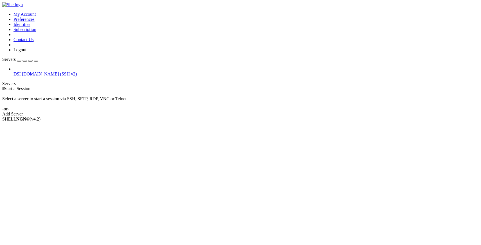
click at [35, 71] on span "[DOMAIN_NAME] (SSH v2)" at bounding box center [49, 73] width 55 height 5
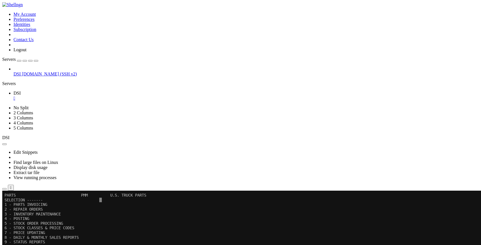
click at [36, 61] on icon "button" at bounding box center [36, 61] width 0 height 0
click at [105, 236] on x-row "8 - DAILY & MONTHLY SALES REPORTS" at bounding box center [239, 237] width 468 height 5
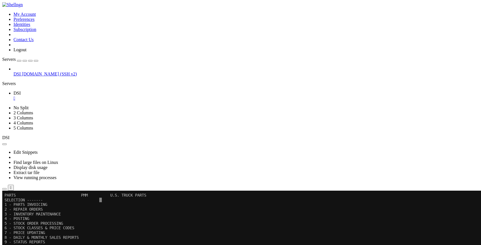
click at [195, 243] on x-row "9 - STATUS REPORTS" at bounding box center [239, 241] width 468 height 5
click at [172, 238] on x-row "8 - DAILY & MONTHLY SALES REPORTS" at bounding box center [239, 237] width 468 height 5
click at [154, 203] on x-row "1 - PARTS INVOICING" at bounding box center [239, 204] width 468 height 5
